Goal: Navigation & Orientation: Understand site structure

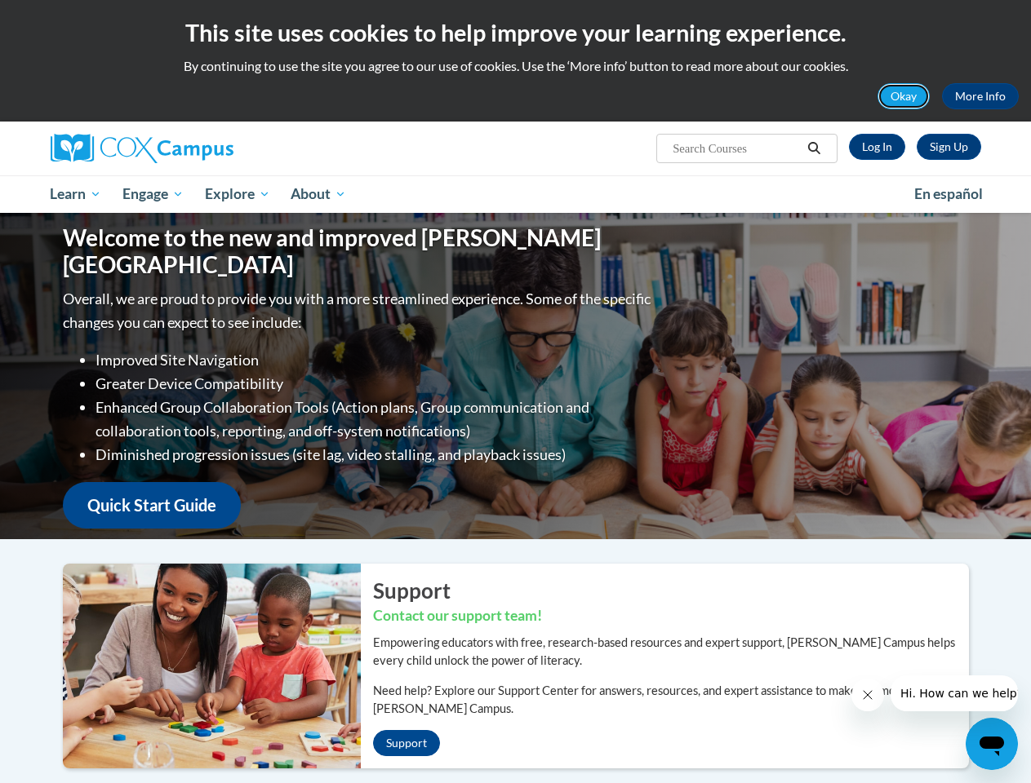
click at [904, 96] on button "Okay" at bounding box center [903, 96] width 52 height 26
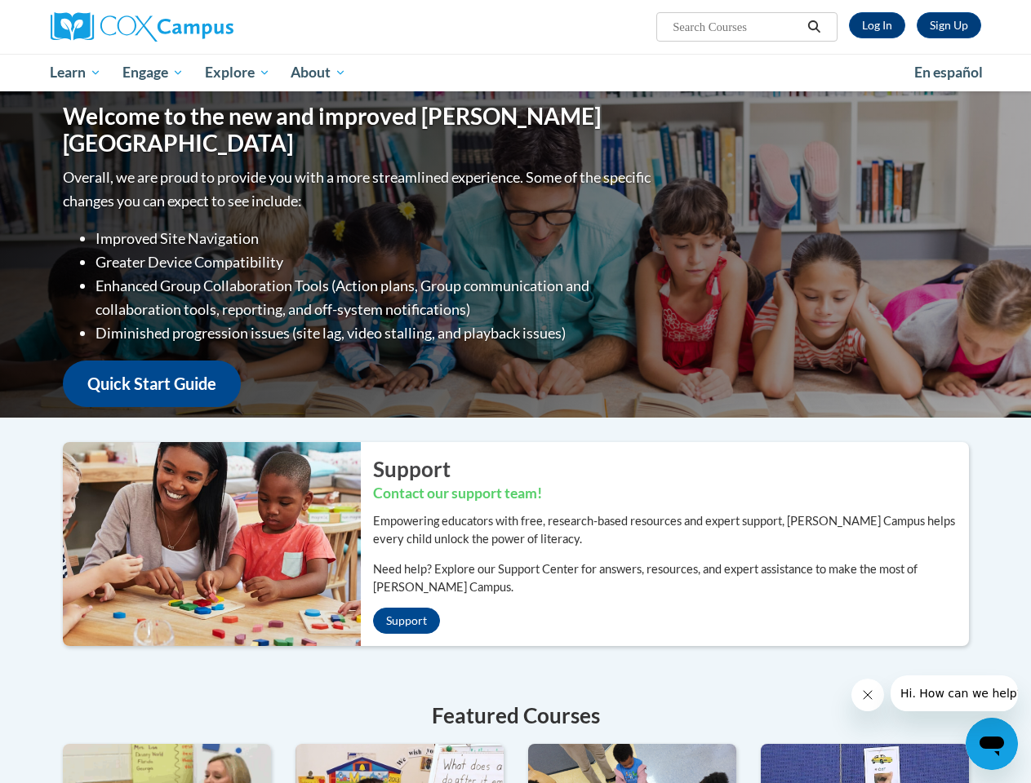
click at [814, 149] on div "Welcome to the new and improved [PERSON_NAME] Campus Overall, we are proud to p…" at bounding box center [515, 254] width 955 height 326
click at [154, 194] on p "Overall, we are proud to provide you with a more streamlined experience. Some o…" at bounding box center [359, 188] width 592 height 47
click at [238, 194] on p "Overall, we are proud to provide you with a more streamlined experience. Some o…" at bounding box center [359, 188] width 592 height 47
click at [867, 695] on icon "Close message from company" at bounding box center [867, 695] width 8 height 8
click at [953, 694] on span "Hi. How can we help?" at bounding box center [960, 693] width 122 height 13
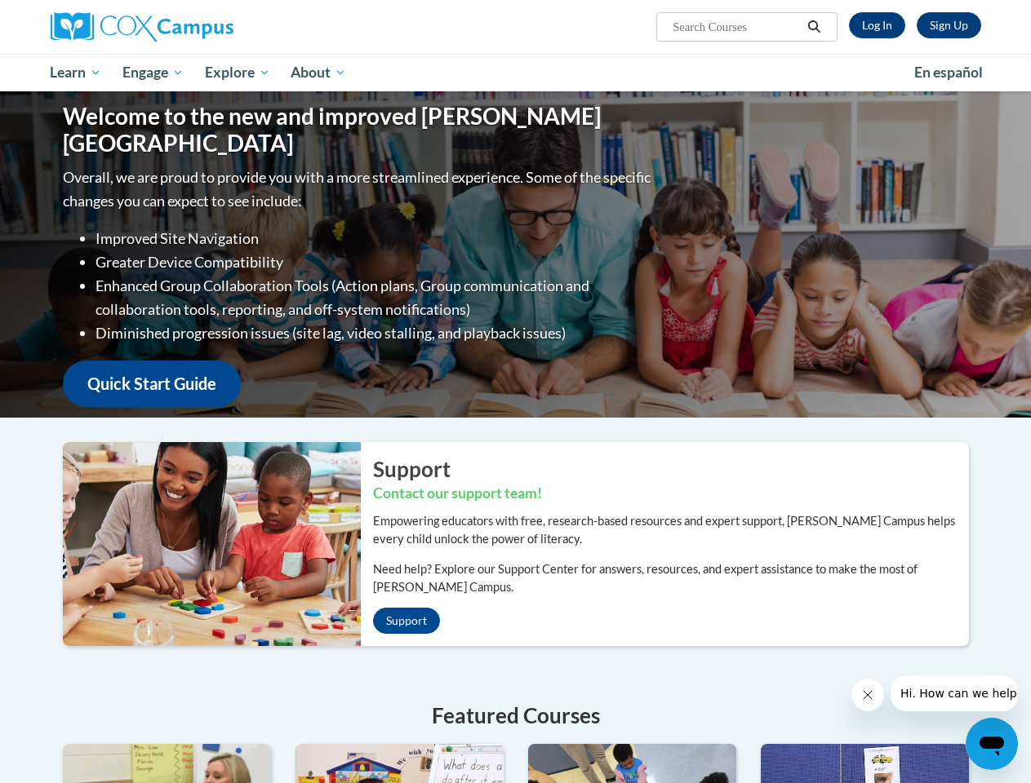
click at [991, 744] on icon "Open messaging window" at bounding box center [991, 747] width 24 height 20
